Goal: Information Seeking & Learning: Learn about a topic

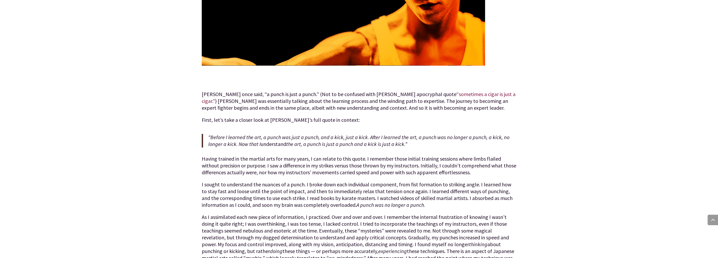
scroll to position [236, 0]
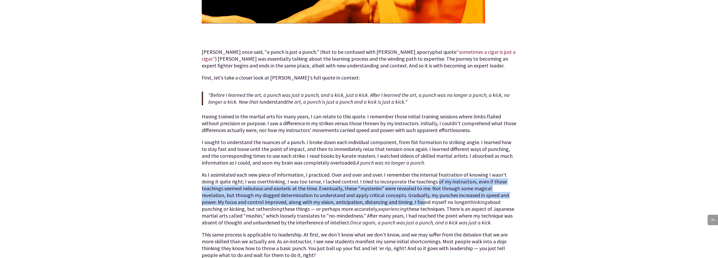
drag, startPoint x: 421, startPoint y: 180, endPoint x: 361, endPoint y: 205, distance: 65.4
click at [361, 205] on p "As I assimilated each new piece of information, I practiced. Over and over and …" at bounding box center [359, 201] width 315 height 60
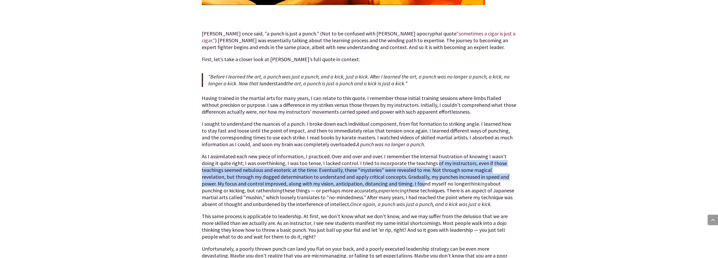
scroll to position [262, 0]
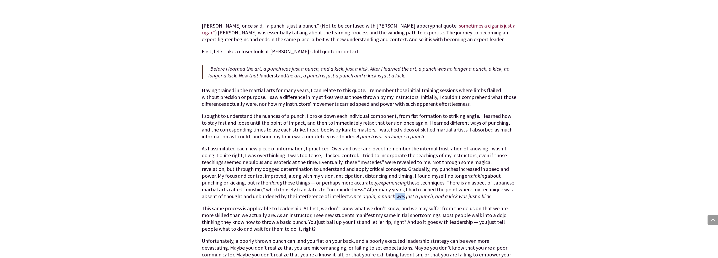
drag, startPoint x: 360, startPoint y: 201, endPoint x: 351, endPoint y: 196, distance: 10.7
click at [351, 196] on p "As I assimilated each new piece of information, I practiced. Over and over and …" at bounding box center [359, 175] width 315 height 60
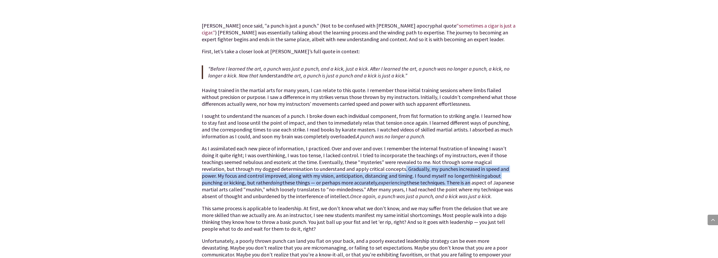
drag, startPoint x: 349, startPoint y: 173, endPoint x: 416, endPoint y: 186, distance: 68.1
click at [416, 186] on p "As I assimilated each new piece of information, I practiced. Over and over and …" at bounding box center [359, 175] width 315 height 60
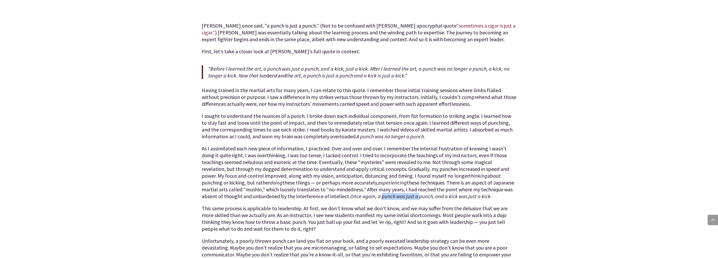
drag, startPoint x: 338, startPoint y: 194, endPoint x: 375, endPoint y: 200, distance: 38.0
click at [375, 200] on p "As I assimilated each new piece of information, I practiced. Over and over and …" at bounding box center [359, 175] width 315 height 60
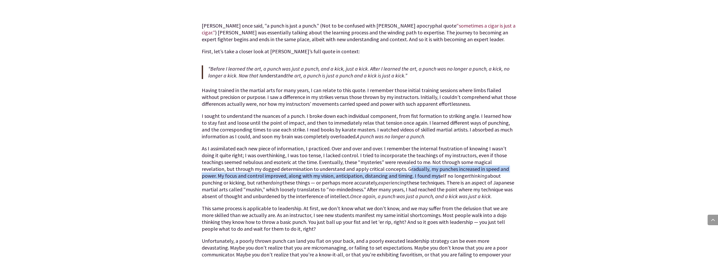
drag, startPoint x: 376, startPoint y: 173, endPoint x: 354, endPoint y: 169, distance: 22.9
click at [354, 169] on p "As I assimilated each new piece of information, I practiced. Over and over and …" at bounding box center [359, 175] width 315 height 60
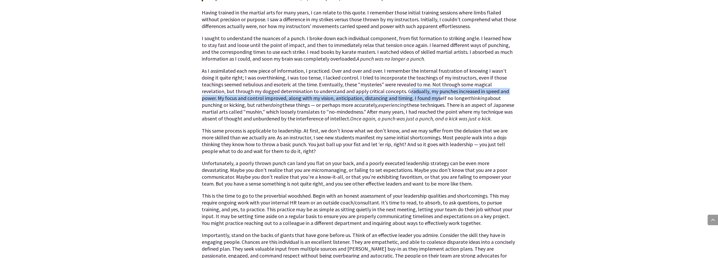
scroll to position [341, 0]
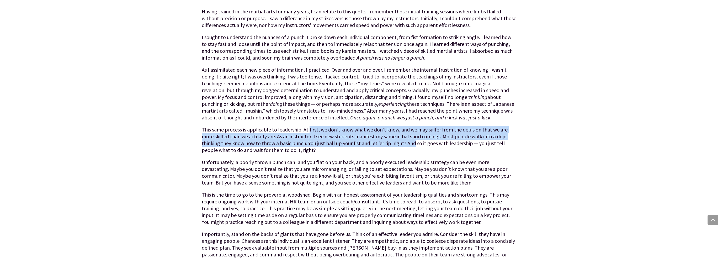
drag, startPoint x: 310, startPoint y: 129, endPoint x: 394, endPoint y: 144, distance: 85.0
click at [394, 144] on p "This same process is applicable to leadership. At first, we don’t know what we …" at bounding box center [359, 142] width 315 height 33
click at [321, 146] on p "This same process is applicable to leadership. At first, we don’t know what we …" at bounding box center [359, 142] width 315 height 33
click at [331, 137] on p "This same process is applicable to leadership. At first, we don’t know what we …" at bounding box center [359, 142] width 315 height 33
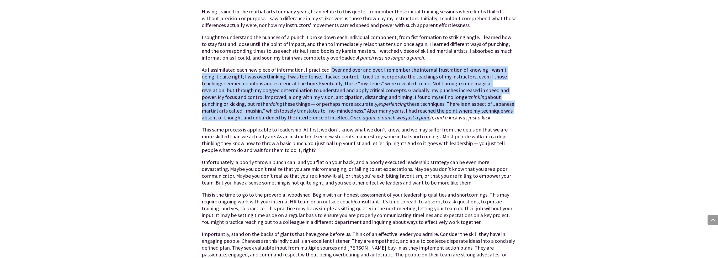
drag, startPoint x: 329, startPoint y: 70, endPoint x: 383, endPoint y: 124, distance: 77.0
click at [384, 125] on p "As I assimilated each new piece of information, I practiced. Over and over and …" at bounding box center [359, 96] width 315 height 60
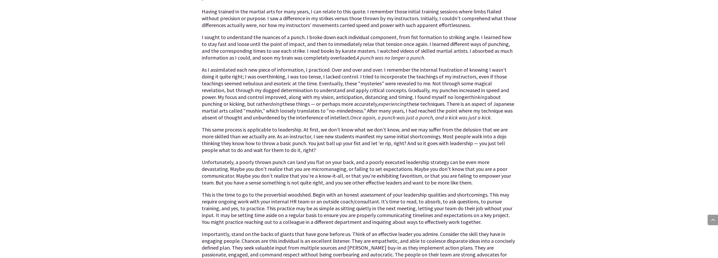
drag, startPoint x: 332, startPoint y: 159, endPoint x: 351, endPoint y: 153, distance: 20.2
click at [351, 153] on div "[PERSON_NAME] once said, “a punch is just a punch.” (Not to be confused with [P…" at bounding box center [359, 127] width 315 height 366
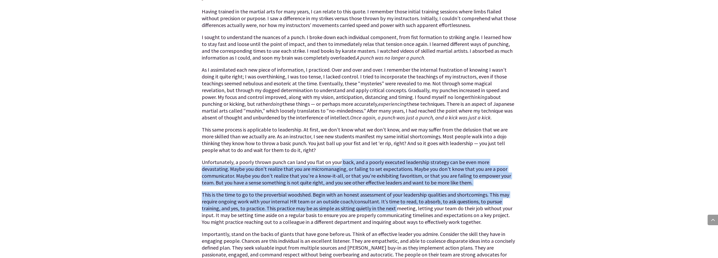
drag, startPoint x: 339, startPoint y: 164, endPoint x: 393, endPoint y: 208, distance: 70.0
click at [393, 208] on div "[PERSON_NAME] once said, “a punch is just a punch.” (Not to be confused with [P…" at bounding box center [359, 127] width 315 height 366
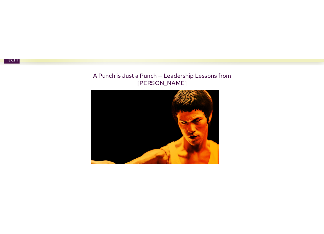
scroll to position [26, 0]
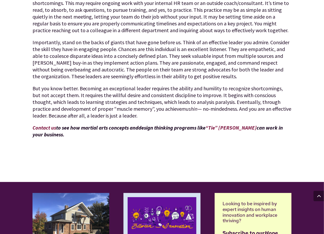
scroll to position [575, 0]
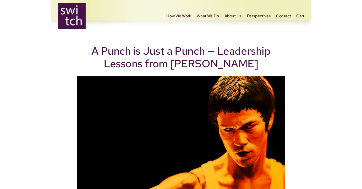
scroll to position [0, 0]
